Goal: Task Accomplishment & Management: Manage account settings

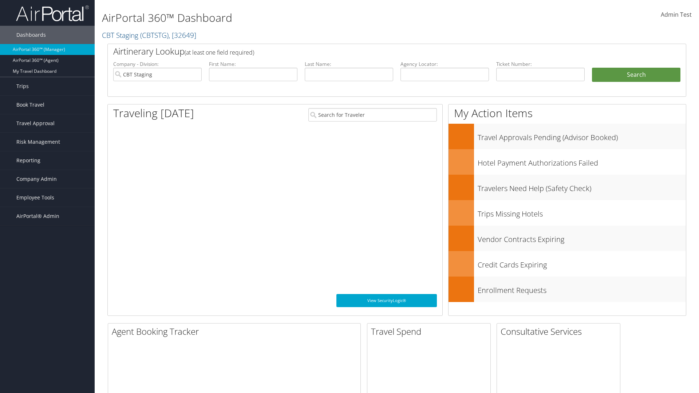
click at [47, 179] on span "Company Admin" at bounding box center [36, 179] width 40 height 18
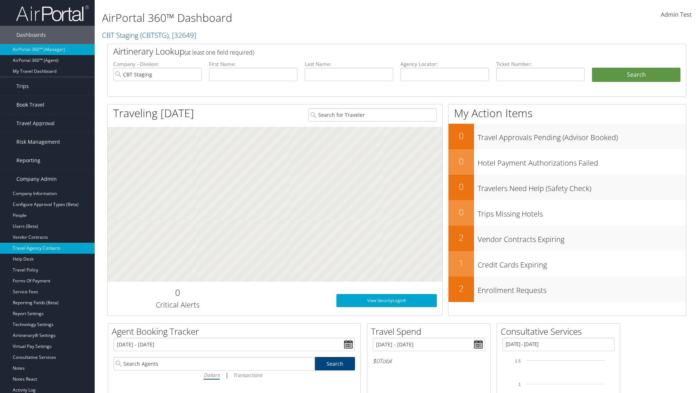
click at [47, 248] on link "Travel Agency Contacts" at bounding box center [47, 248] width 95 height 11
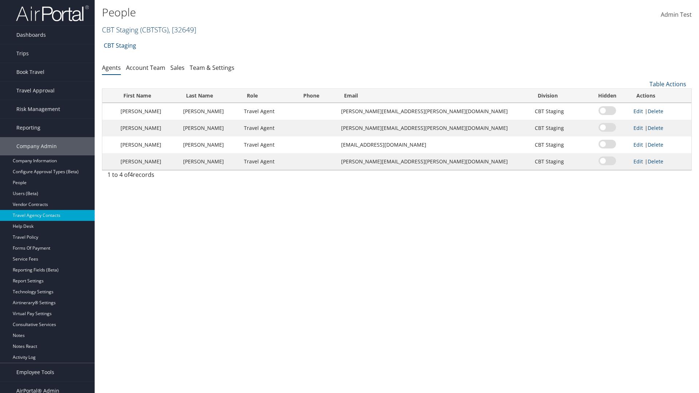
click at [120, 30] on link "CBT Staging ( CBTSTG ) , [ 32649 ]" at bounding box center [149, 30] width 94 height 10
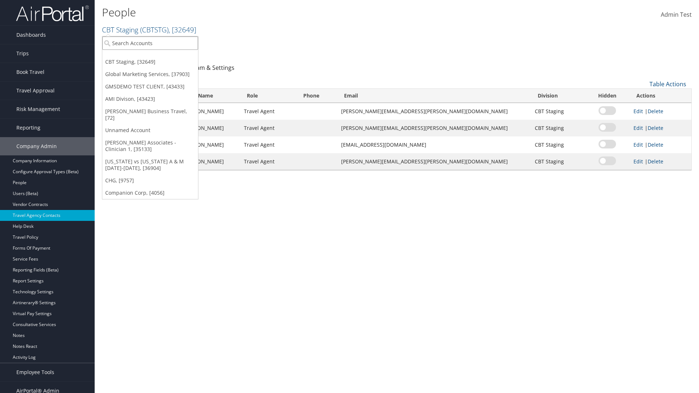
click at [150, 43] on input "search" at bounding box center [150, 42] width 96 height 13
type input "Global Marketing Services"
click at [157, 56] on div "Global Marketing Services (301946), [37903]" at bounding box center [156, 56] width 117 height 7
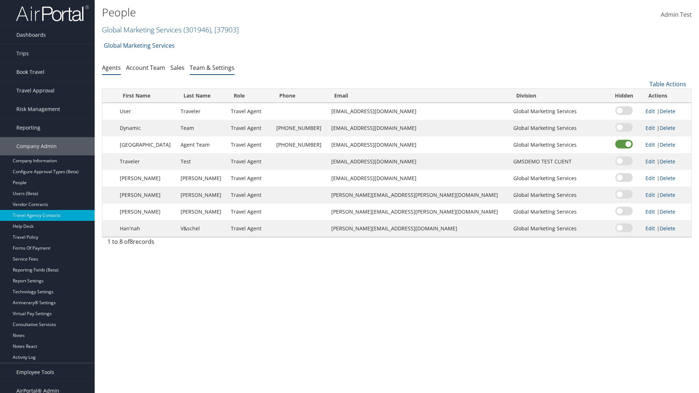
click at [212, 67] on link "Team & Settings" at bounding box center [212, 68] width 45 height 8
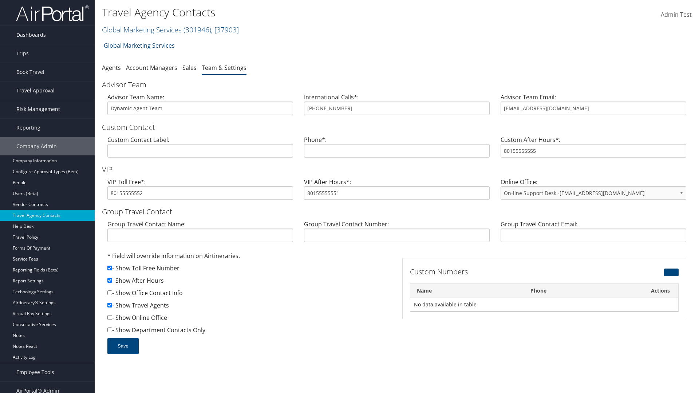
click at [110, 280] on input "checkbox" at bounding box center [109, 280] width 5 height 5
checkbox input "false"
click at [123, 346] on button "Save" at bounding box center [122, 346] width 31 height 16
click at [110, 280] on input "checkbox" at bounding box center [109, 280] width 5 height 5
checkbox input "true"
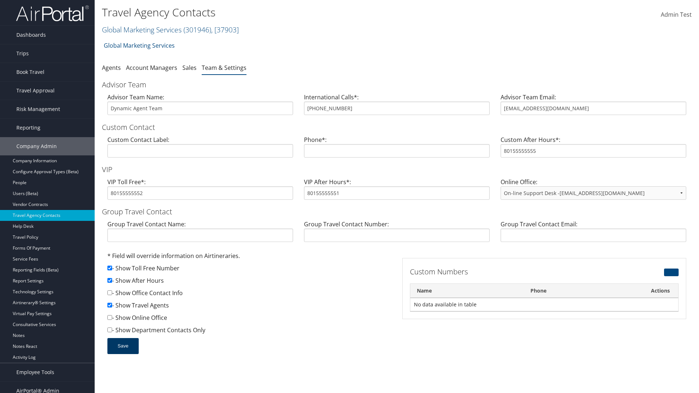
click at [123, 346] on button "Save" at bounding box center [122, 346] width 31 height 16
